Goal: Information Seeking & Learning: Learn about a topic

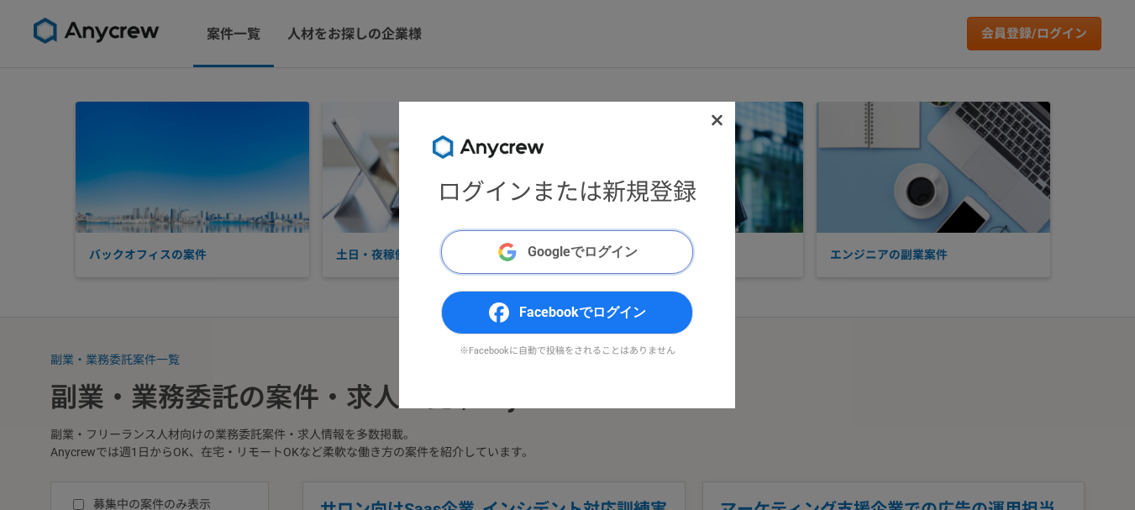
click at [586, 258] on span "Googleでログイン" at bounding box center [583, 252] width 110 height 20
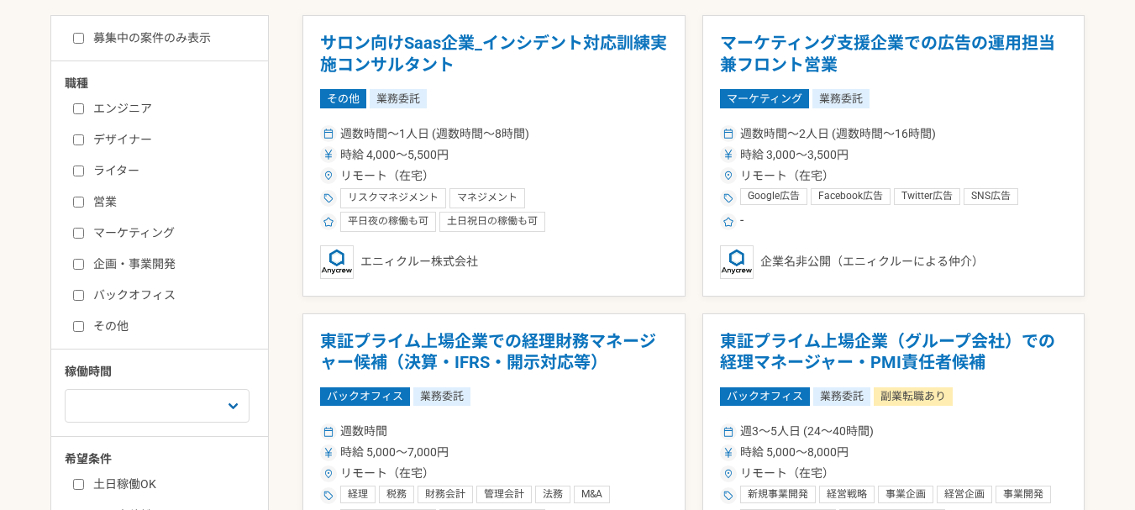
click at [76, 328] on input "その他" at bounding box center [78, 326] width 11 height 11
checkbox input "true"
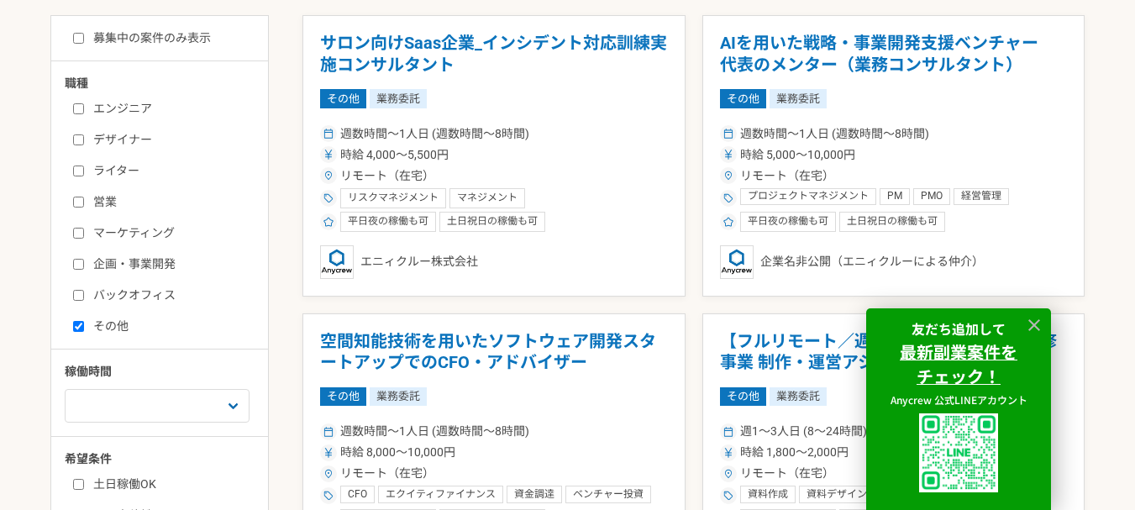
click at [75, 260] on input "企画・事業開発" at bounding box center [78, 264] width 11 height 11
checkbox input "true"
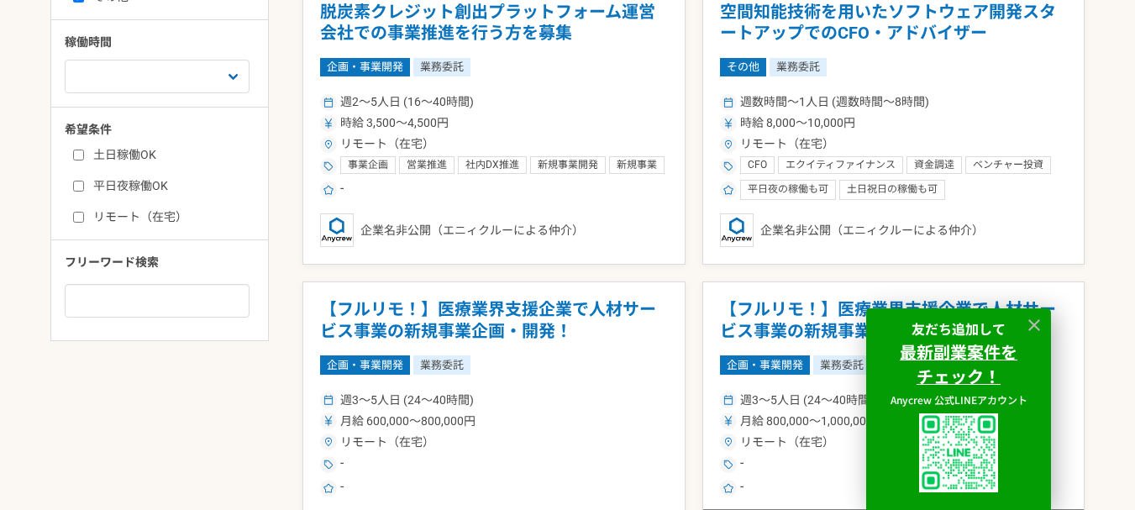
scroll to position [672, 0]
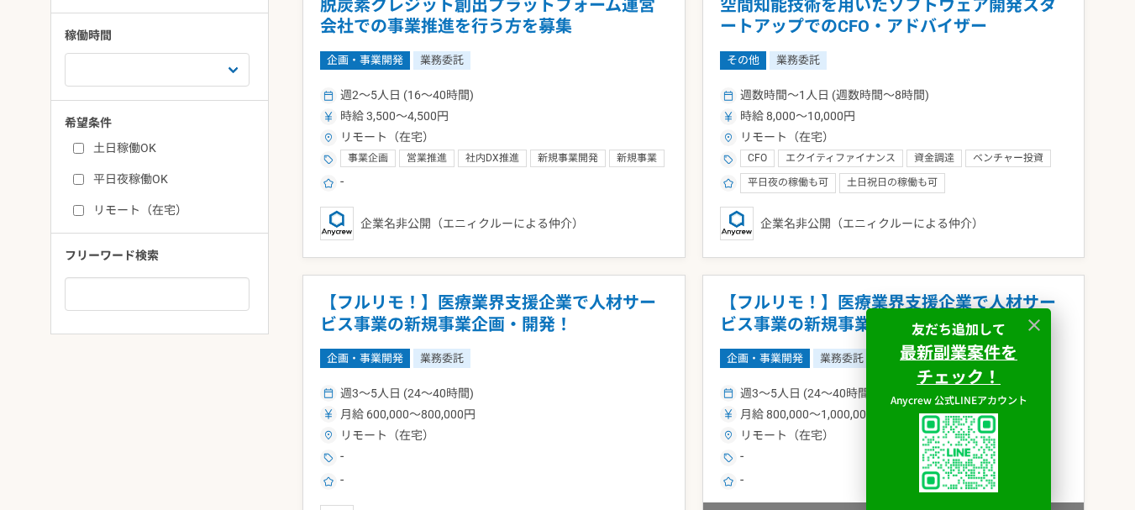
click at [147, 202] on label "リモート（在宅）" at bounding box center [169, 211] width 193 height 18
click at [84, 205] on input "リモート（在宅）" at bounding box center [78, 210] width 11 height 11
checkbox input "true"
click at [139, 181] on label "平日夜稼働OK" at bounding box center [169, 180] width 193 height 18
click at [84, 181] on input "平日夜稼働OK" at bounding box center [78, 179] width 11 height 11
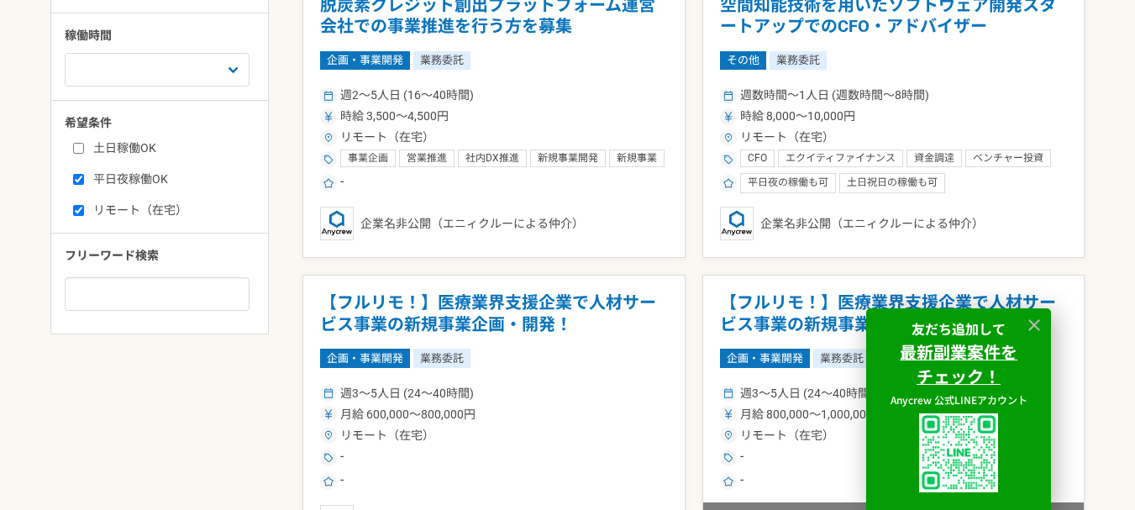
checkbox input "true"
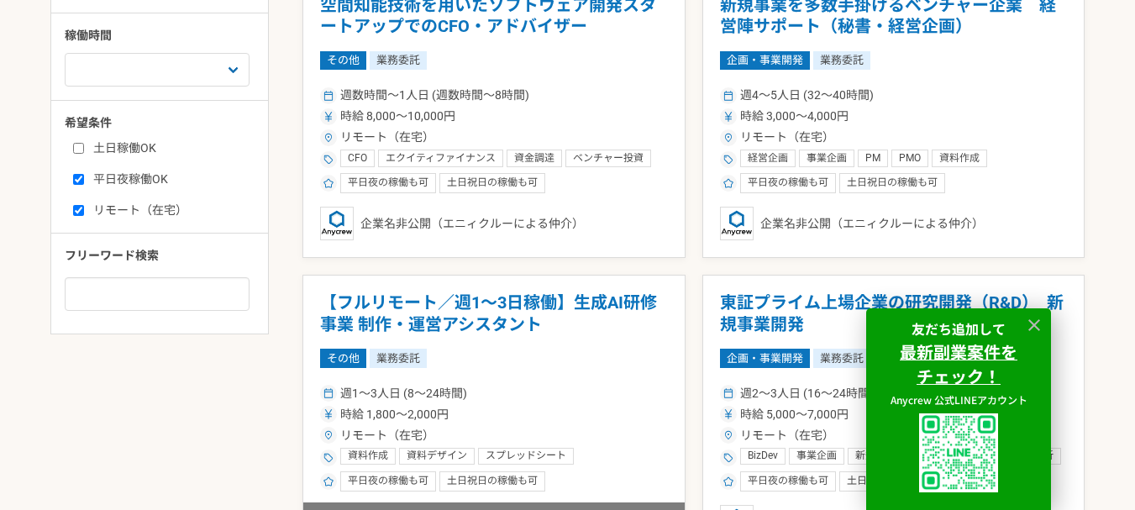
click at [110, 154] on label "土日稼働OK" at bounding box center [169, 148] width 193 height 18
click at [84, 154] on input "土日稼働OK" at bounding box center [78, 148] width 11 height 11
checkbox input "true"
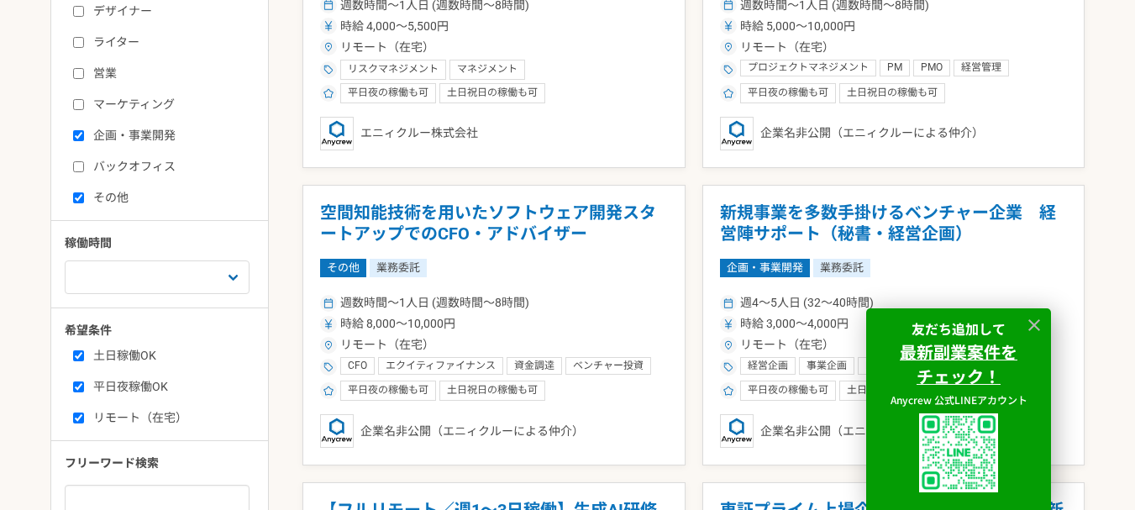
scroll to position [420, 0]
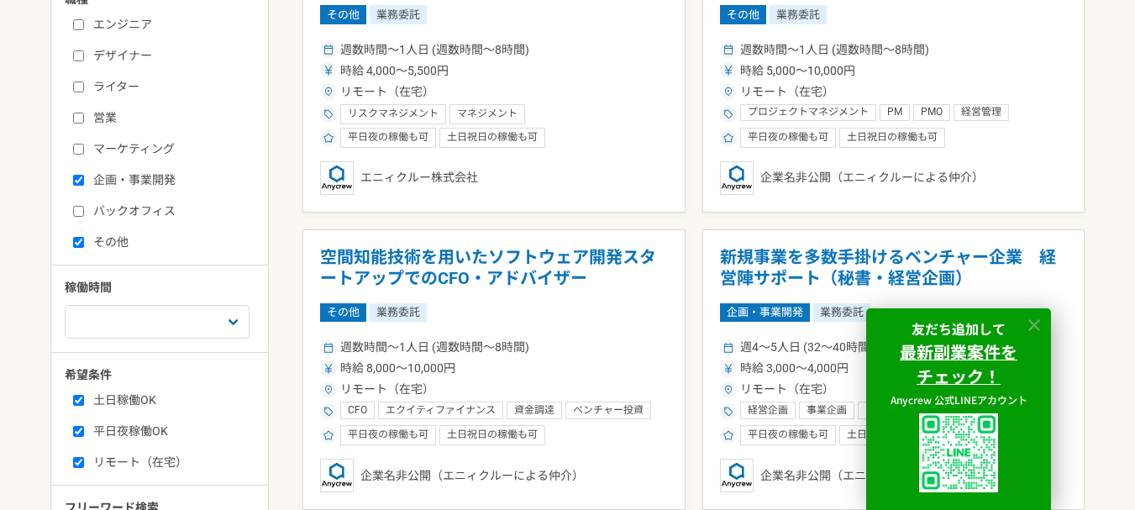
click at [1028, 325] on icon at bounding box center [1034, 325] width 19 height 19
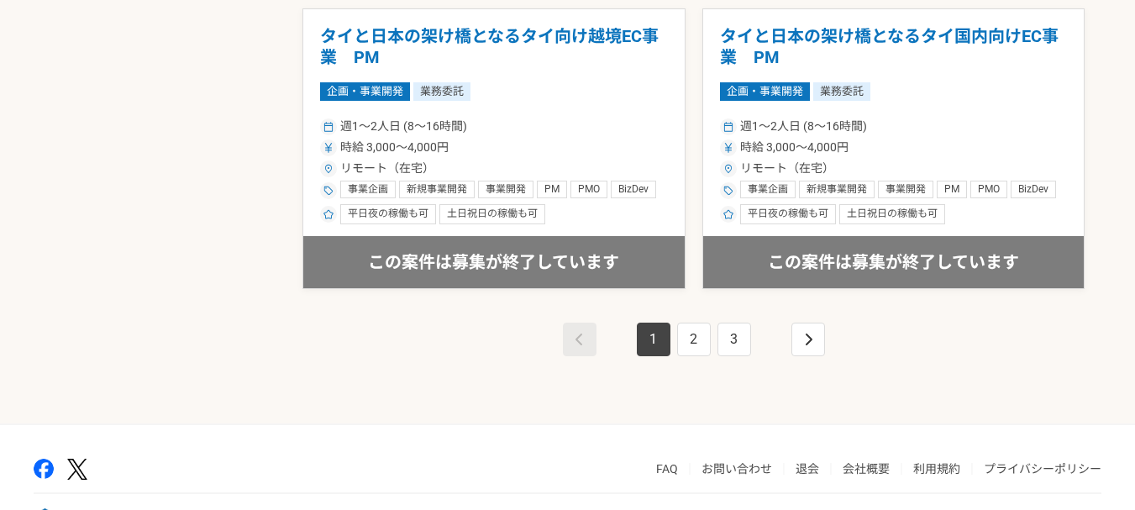
scroll to position [3084, 0]
